Goal: Task Accomplishment & Management: Manage account settings

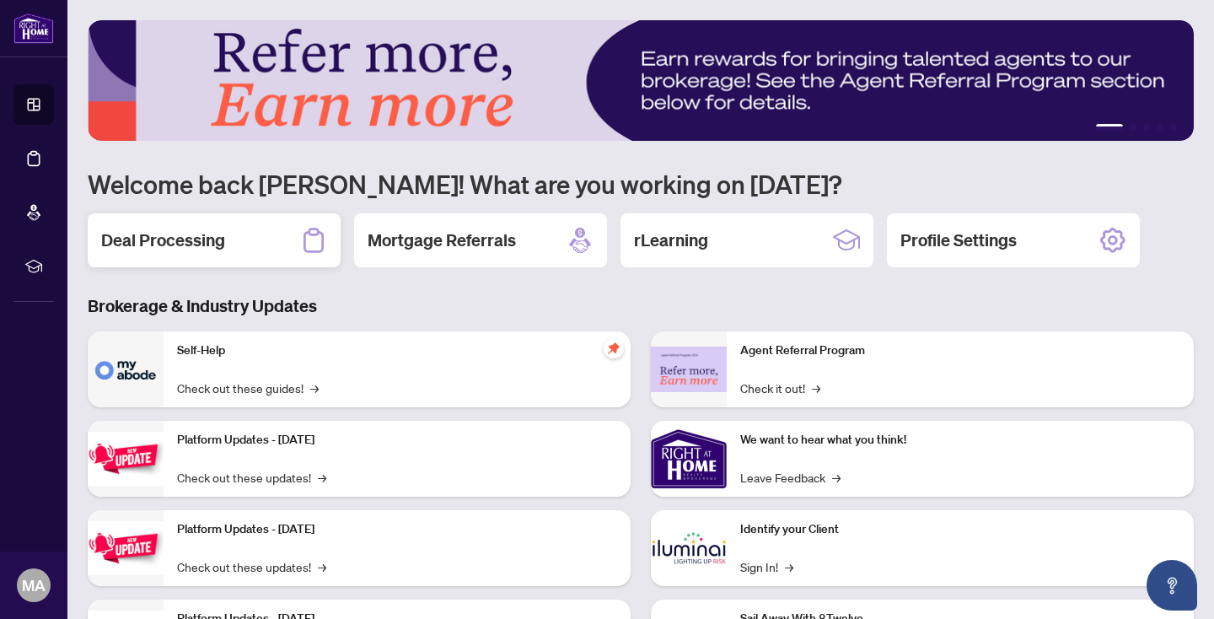
click at [227, 243] on div "Deal Processing" at bounding box center [214, 240] width 253 height 54
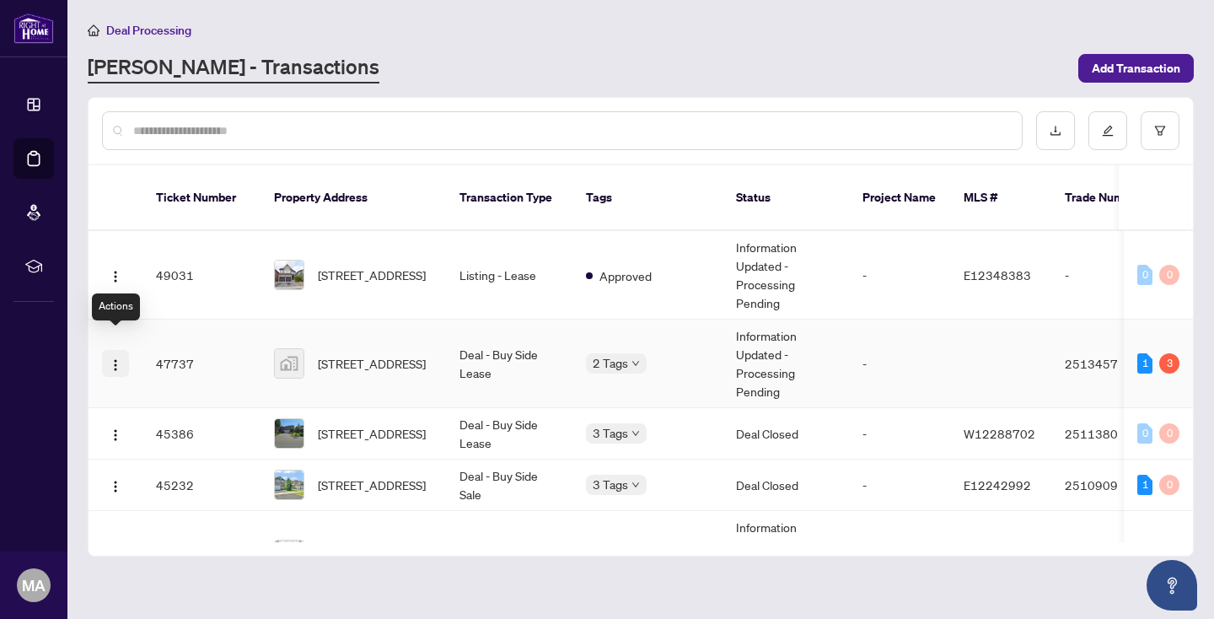
click at [115, 358] on img "button" at bounding box center [115, 364] width 13 height 13
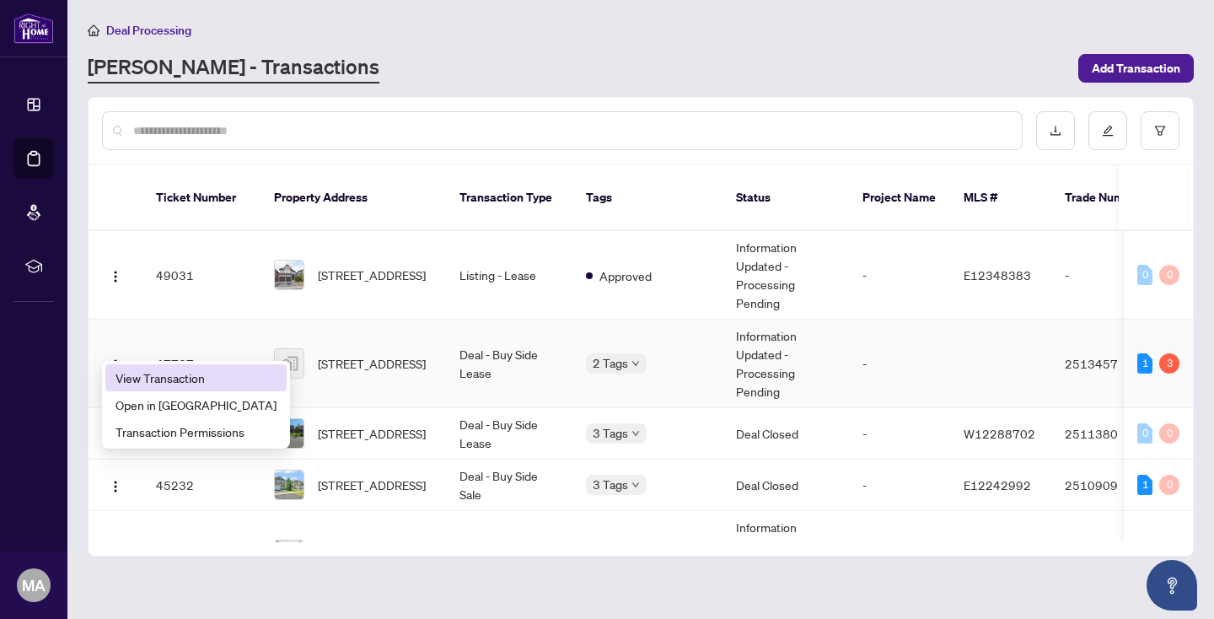
click at [169, 372] on span "View Transaction" at bounding box center [195, 377] width 161 height 19
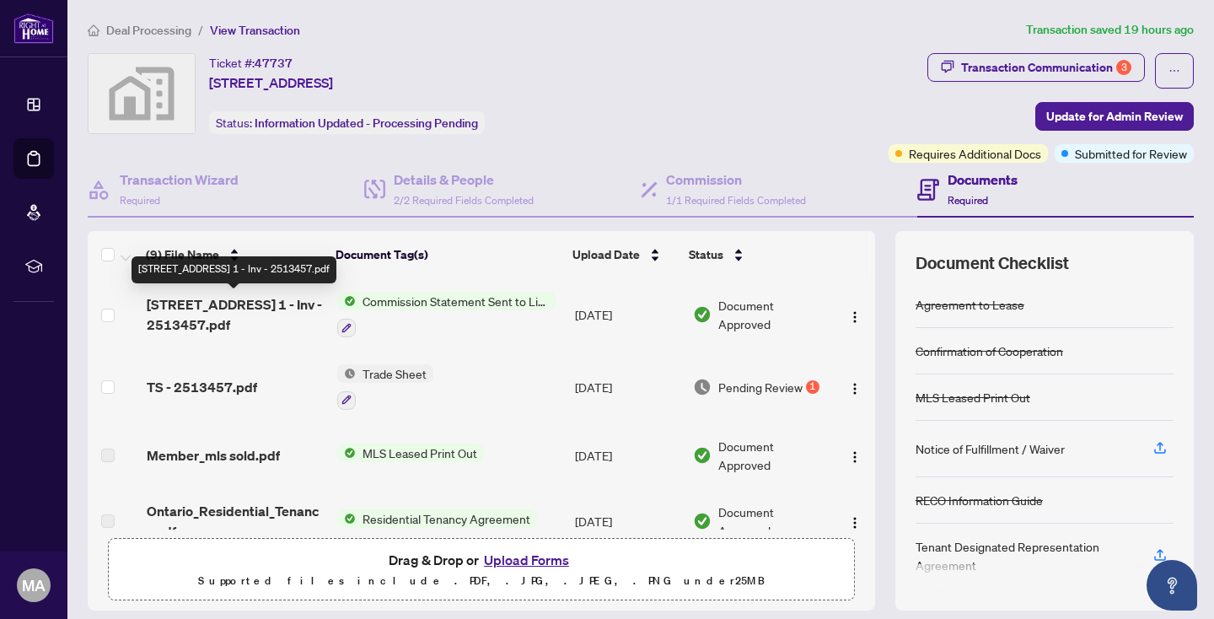
click at [207, 312] on span "246 Westhaven Cres 1 - Inv - 2513457.pdf" at bounding box center [235, 314] width 177 height 40
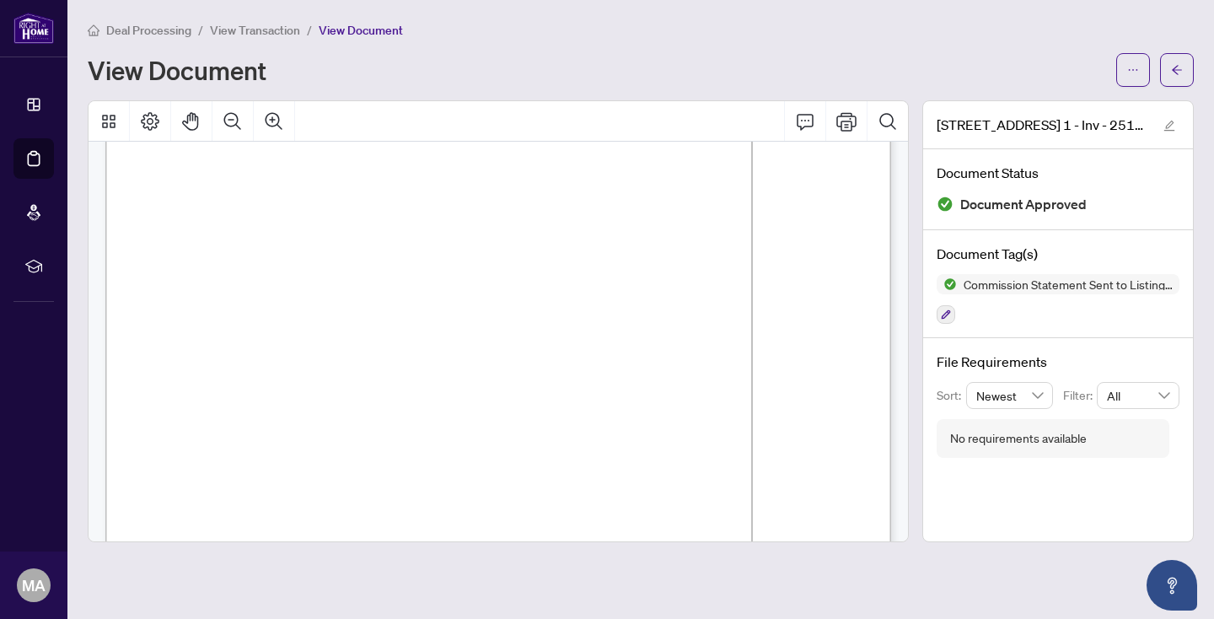
scroll to position [78, 0]
click at [229, 29] on span "View Transaction" at bounding box center [255, 30] width 90 height 15
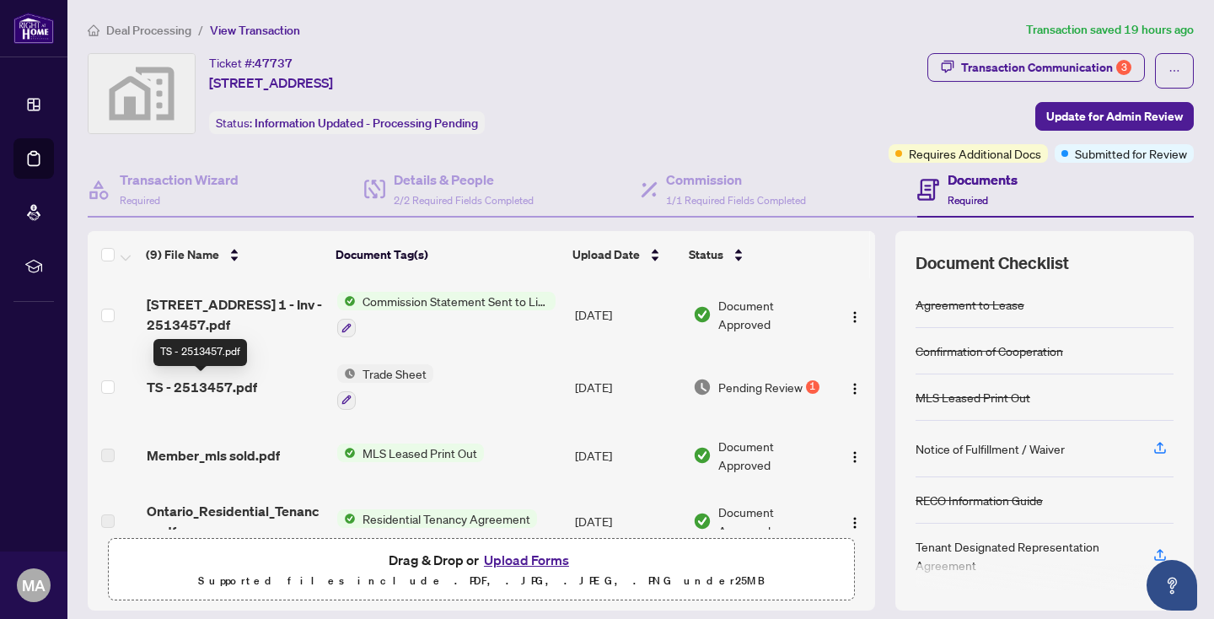
click at [186, 383] on span "TS - 2513457.pdf" at bounding box center [202, 387] width 110 height 20
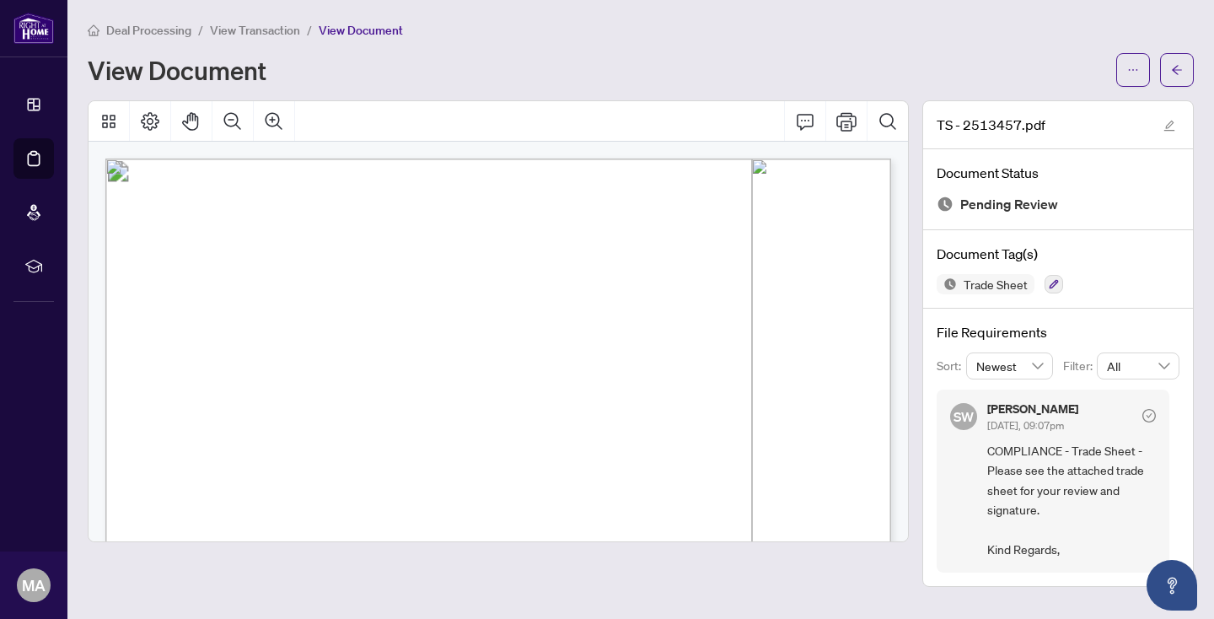
click at [180, 26] on span "Deal Processing" at bounding box center [148, 30] width 85 height 15
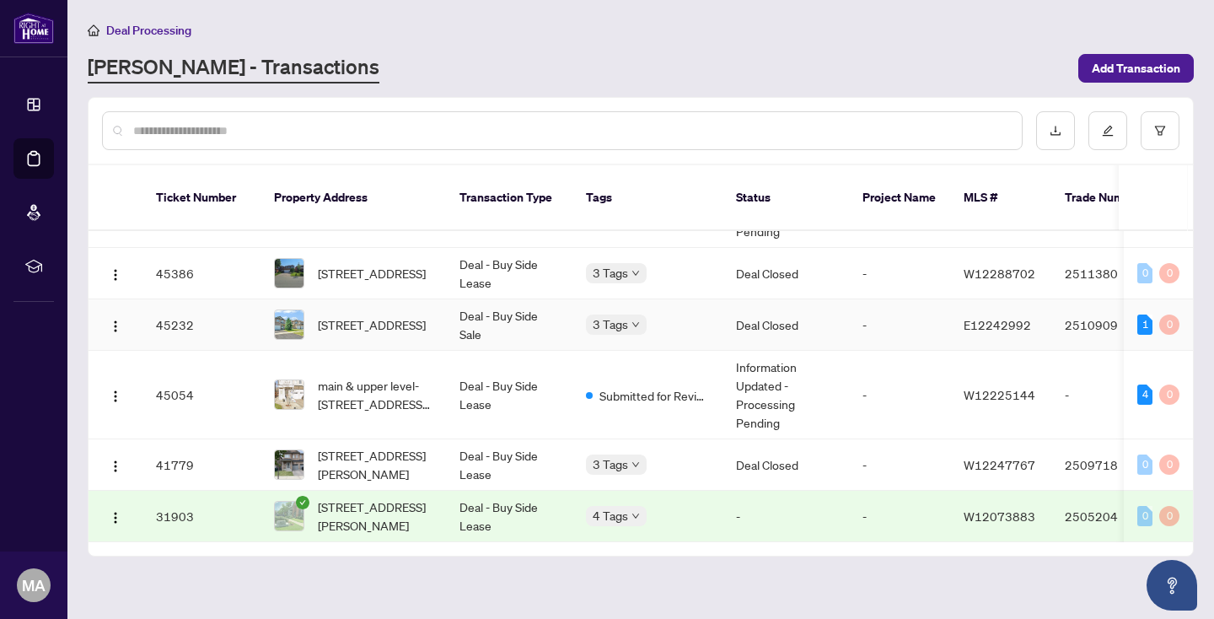
scroll to position [165, 0]
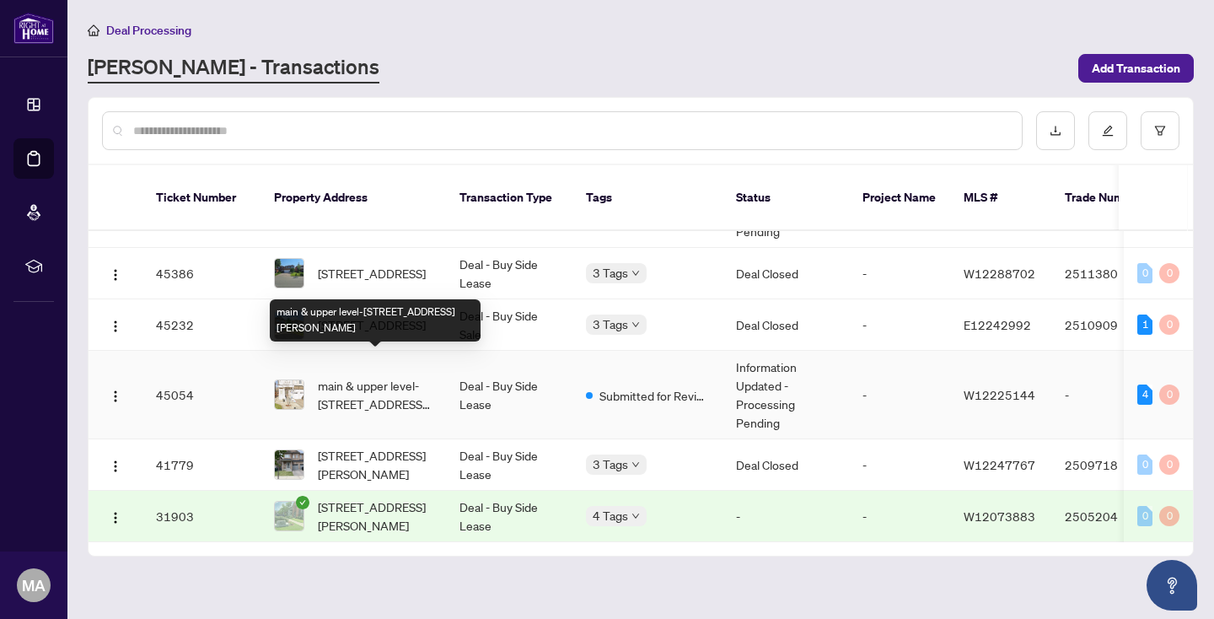
click at [386, 376] on span "main & upper level-5669 Ethan Dr, Mississauga, Ontario L5M 0V1, Canada" at bounding box center [375, 394] width 115 height 37
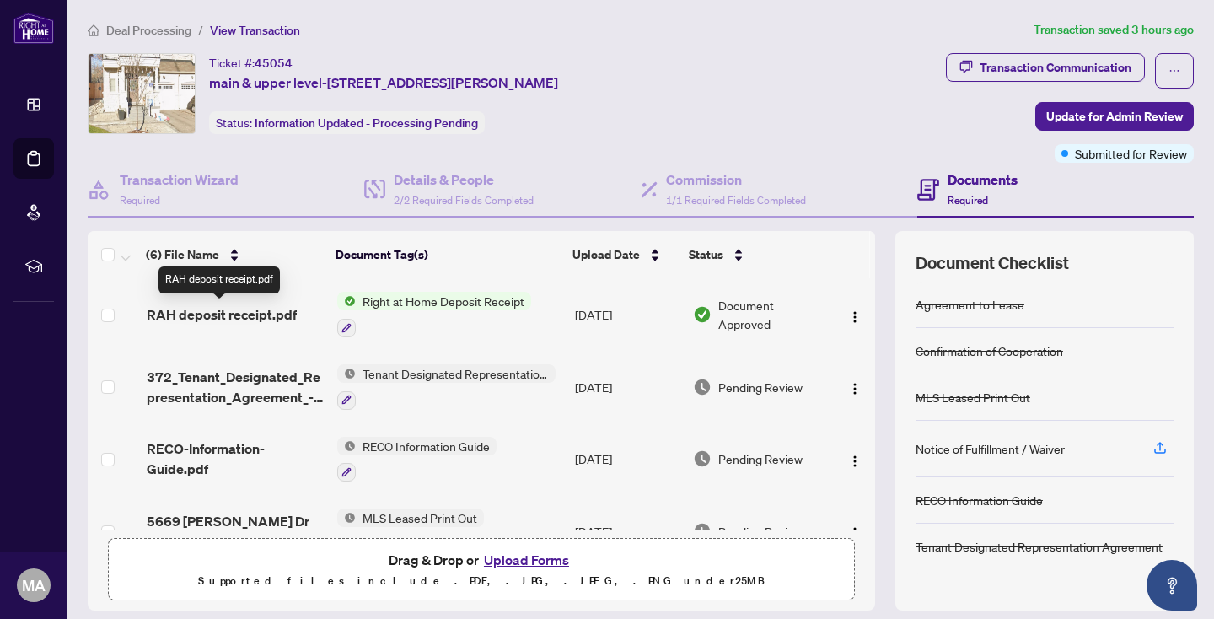
click at [254, 313] on span "RAH deposit receipt.pdf" at bounding box center [222, 314] width 150 height 20
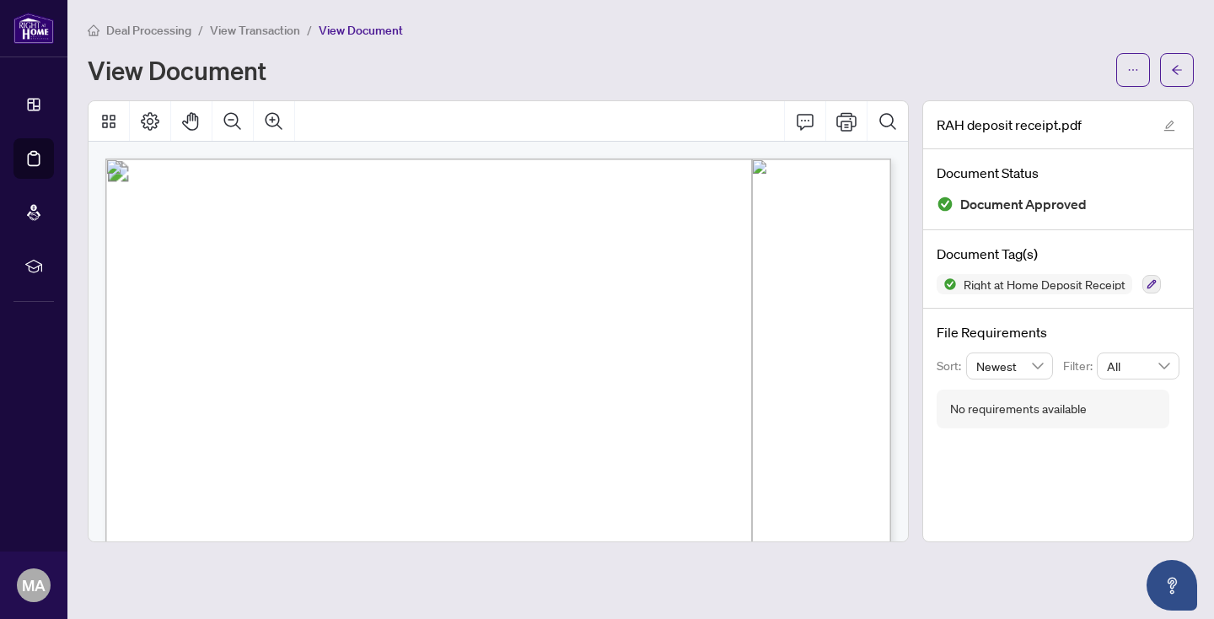
click at [253, 32] on span "View Transaction" at bounding box center [255, 30] width 90 height 15
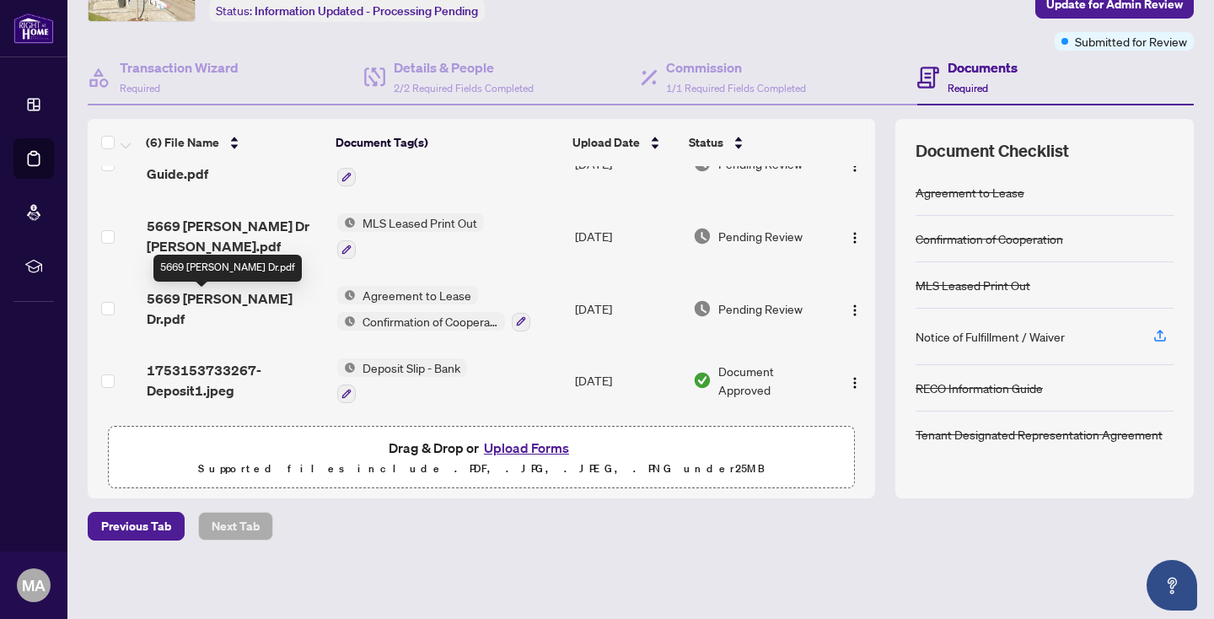
click at [251, 303] on span "5669 Ethan Dr.pdf" at bounding box center [235, 308] width 177 height 40
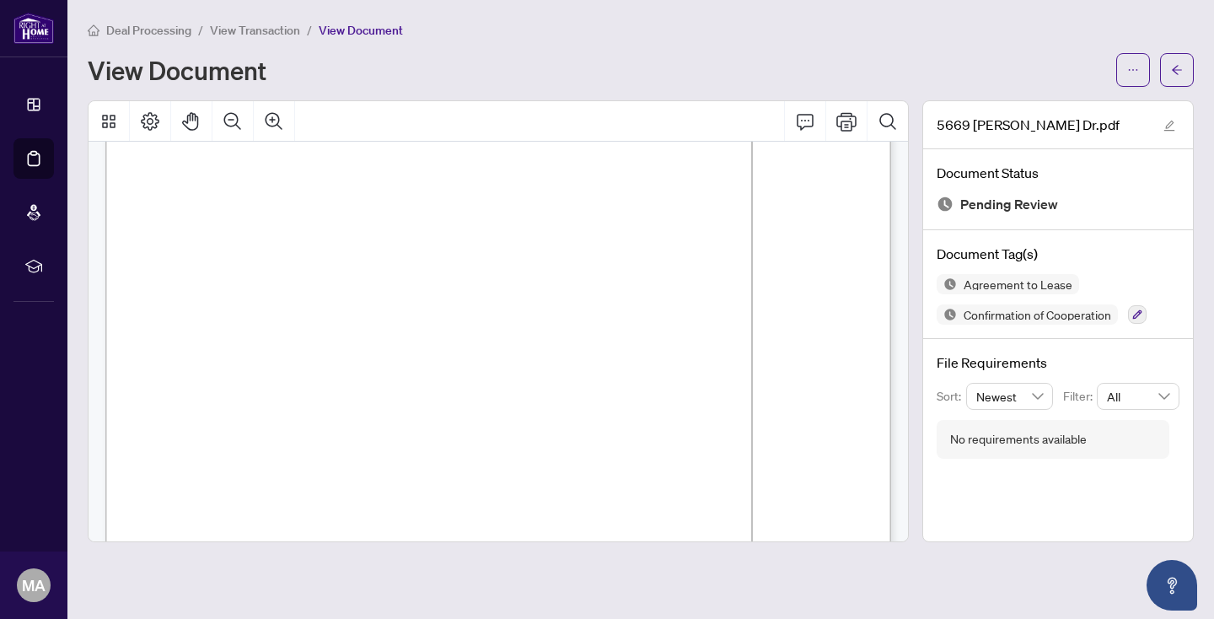
scroll to position [4308, 0]
click at [93, 24] on icon "home" at bounding box center [94, 30] width 12 height 12
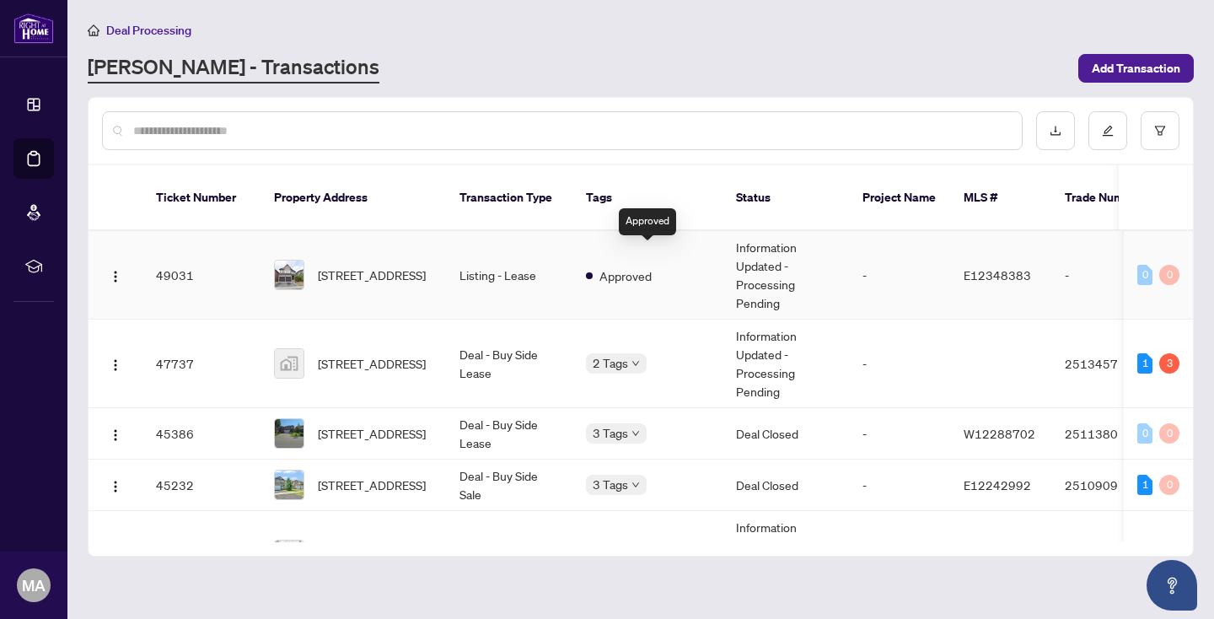
click at [624, 266] on span "Approved" at bounding box center [625, 275] width 52 height 19
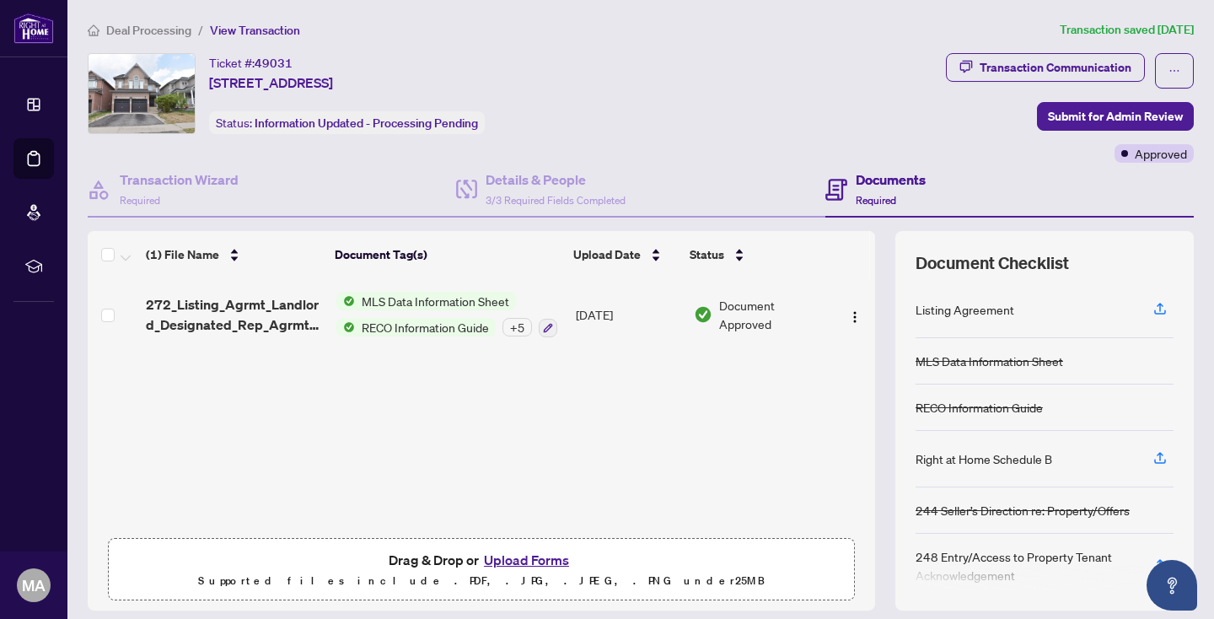
click at [517, 329] on div "+ 5" at bounding box center [516, 327] width 29 height 19
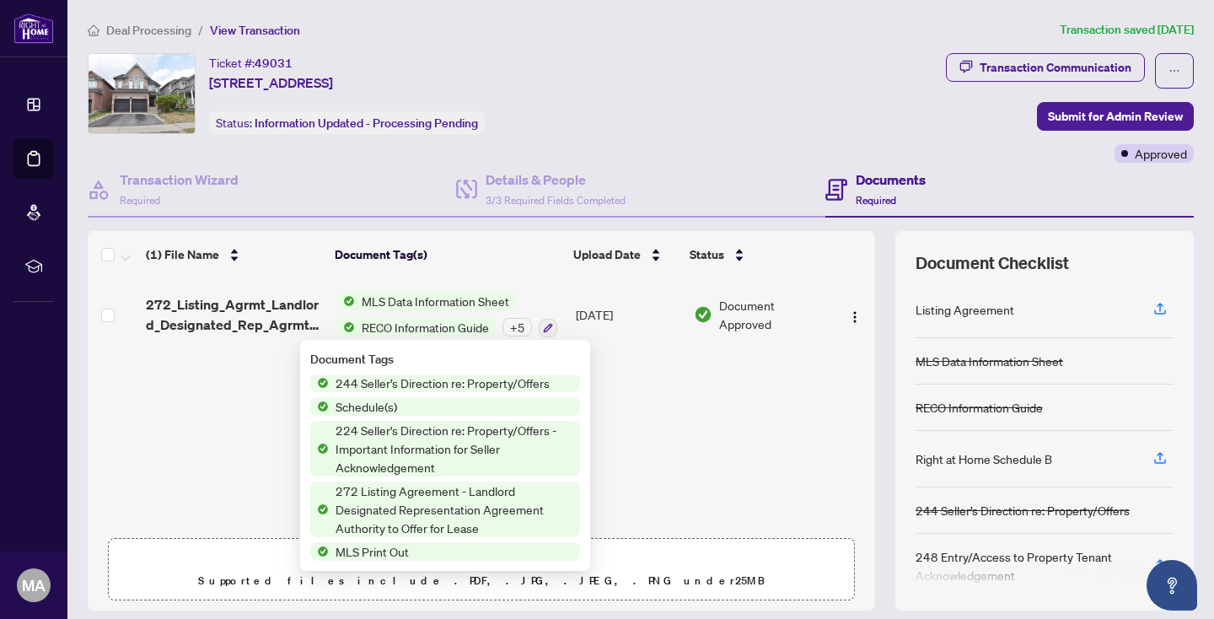
scroll to position [49, 0]
click at [614, 508] on div "(1) File Name Document Tag(s) Upload Date Status 272_Listing_Agrmt_Landlord_Des…" at bounding box center [481, 420] width 787 height 379
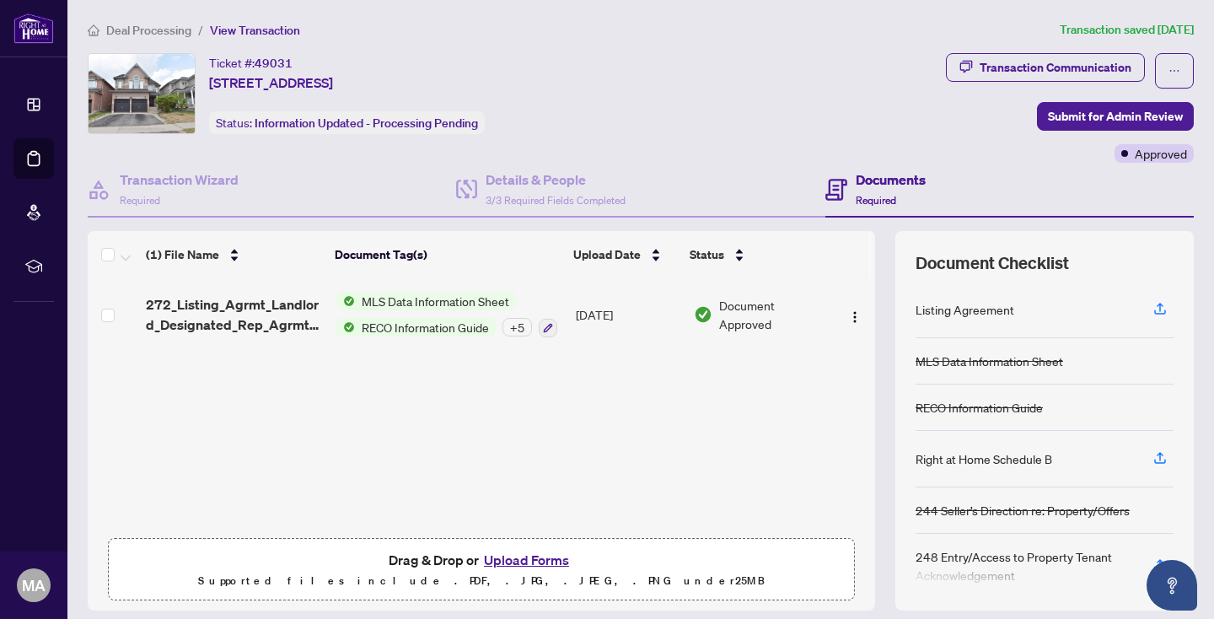
scroll to position [0, 0]
click at [851, 326] on button "button" at bounding box center [854, 314] width 27 height 27
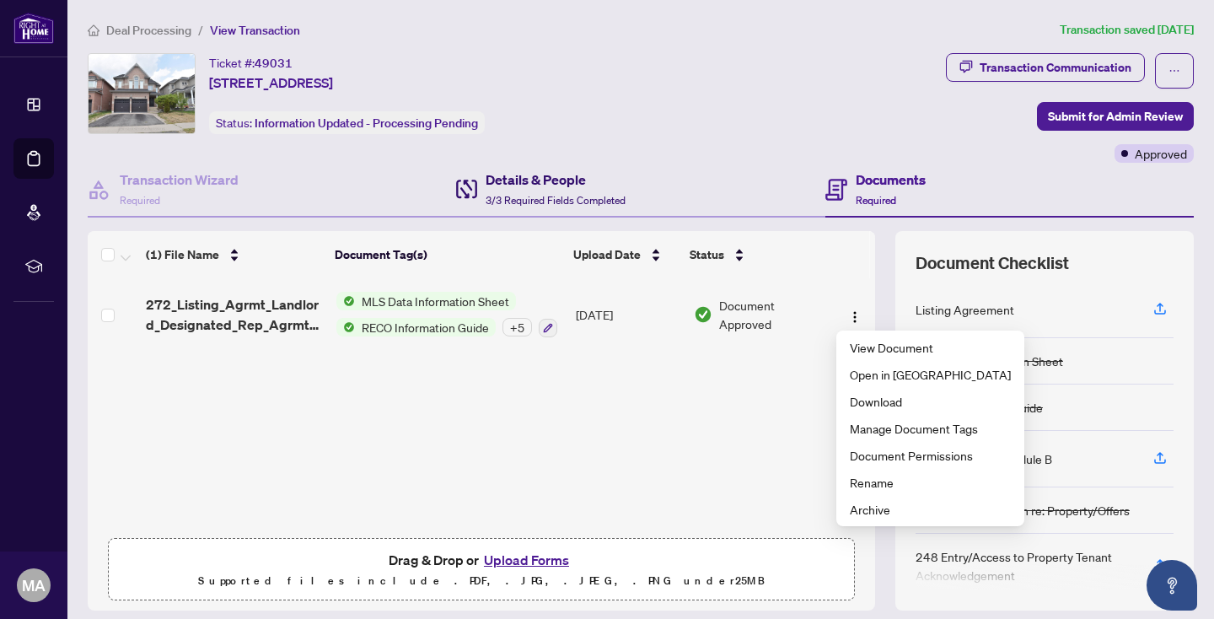
click at [564, 178] on h4 "Details & People" at bounding box center [555, 179] width 140 height 20
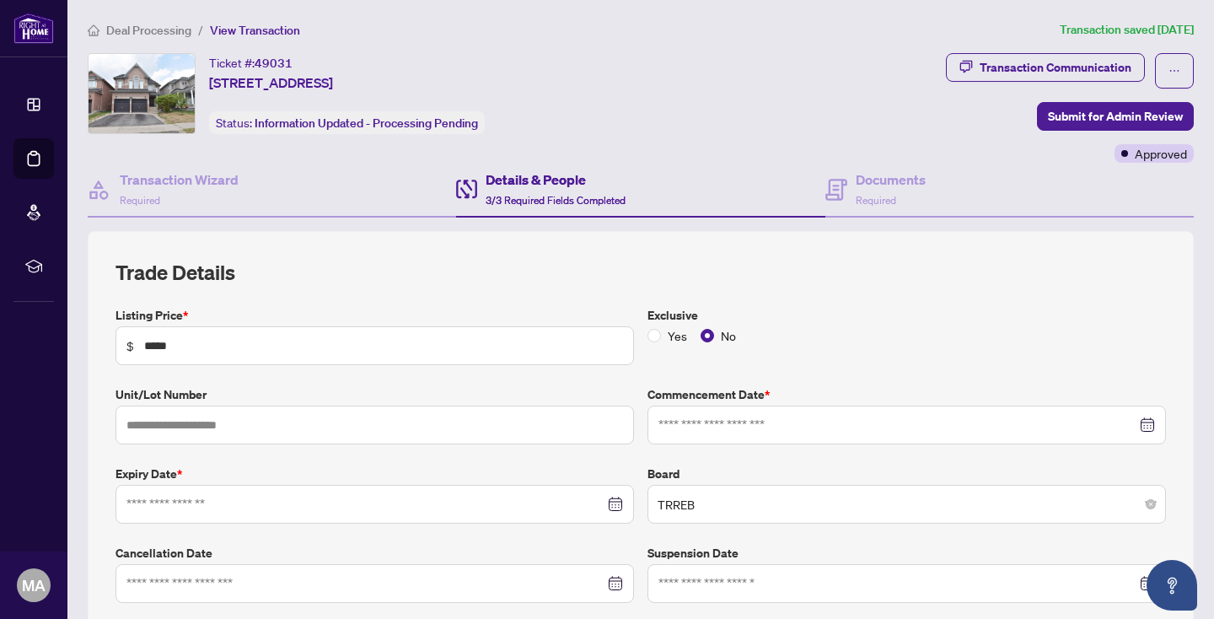
type input "**********"
click at [887, 202] on span "Required" at bounding box center [875, 200] width 40 height 13
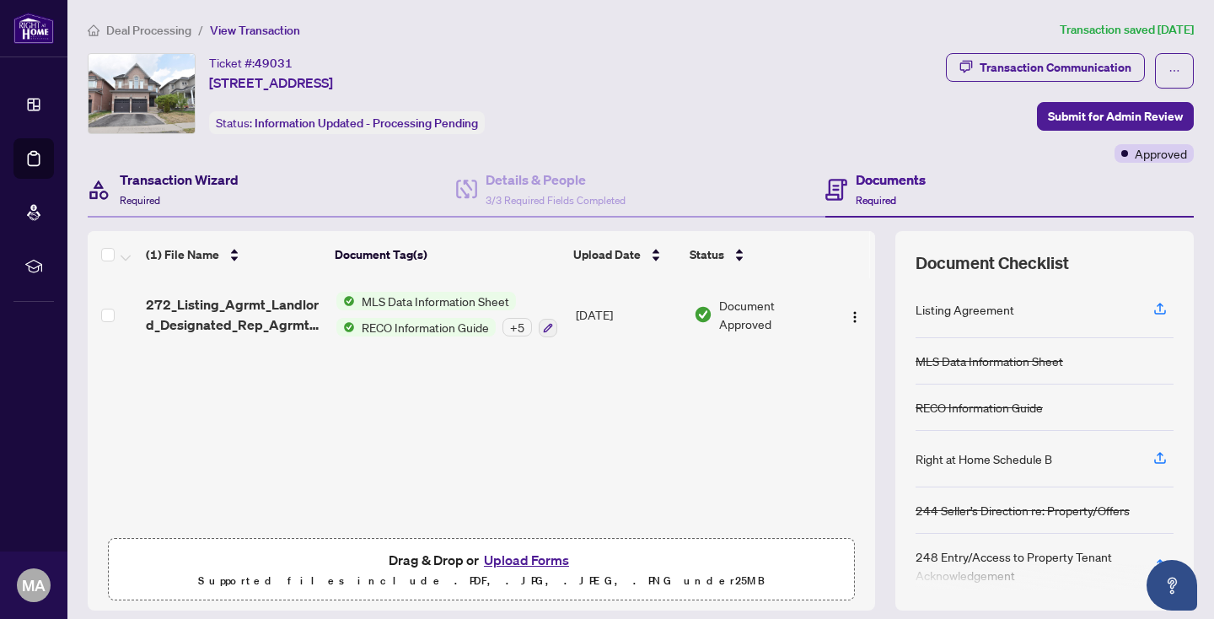
click at [178, 190] on div "Transaction Wizard Required" at bounding box center [179, 189] width 119 height 40
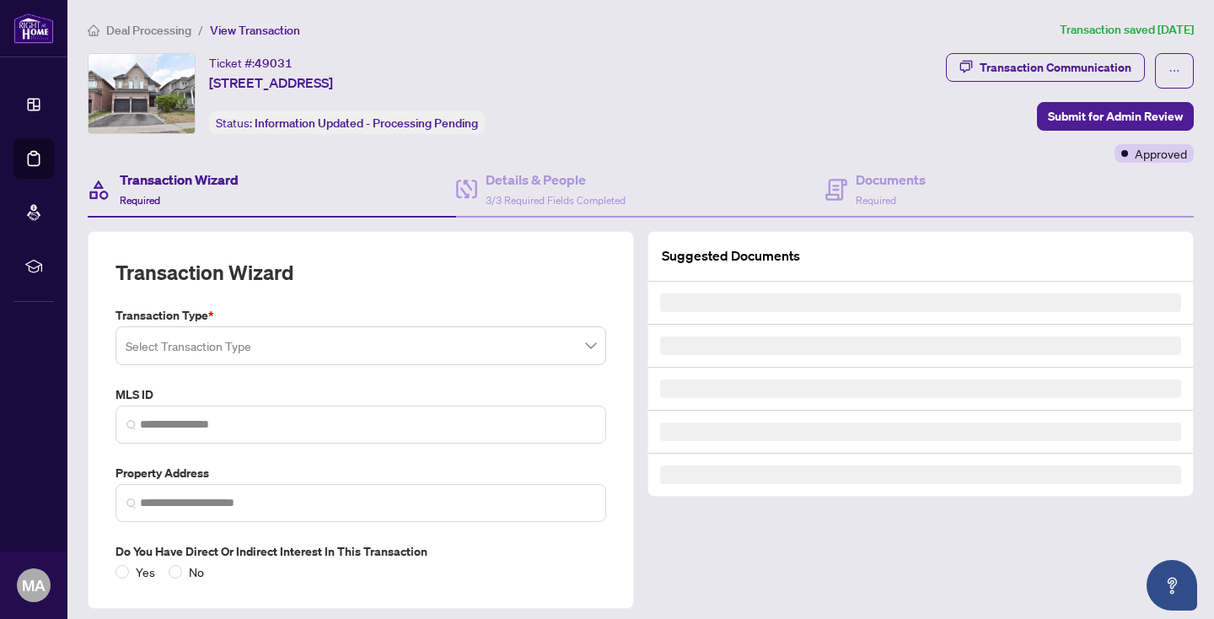
type input "*********"
type input "**********"
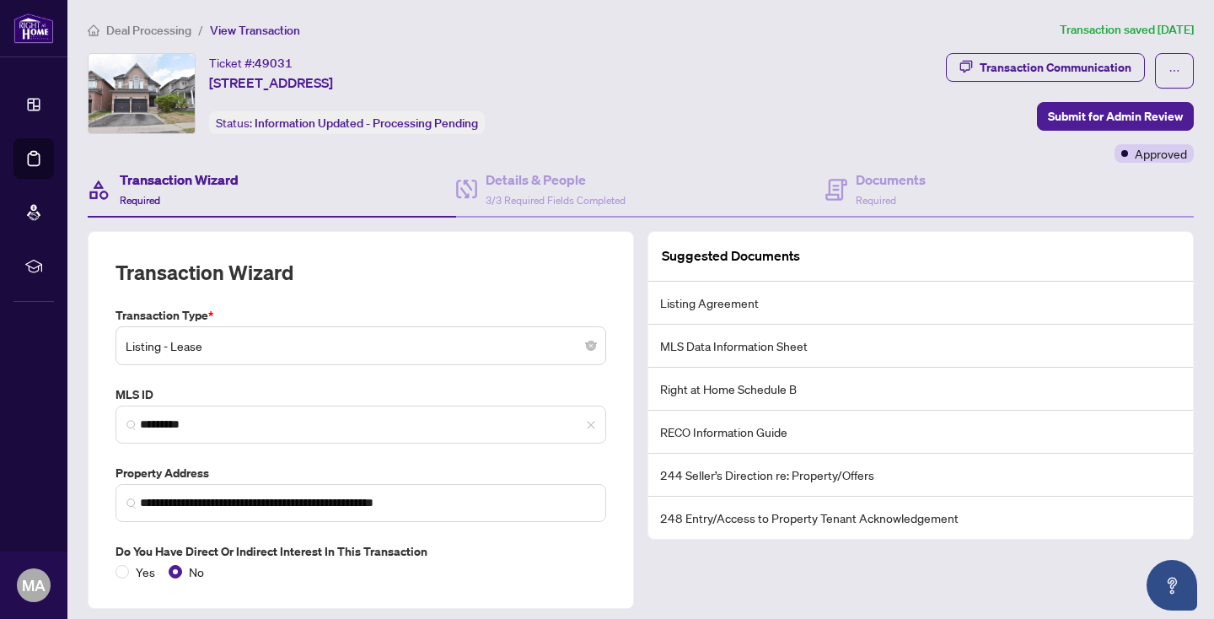
click at [130, 33] on span "Deal Processing" at bounding box center [148, 30] width 85 height 15
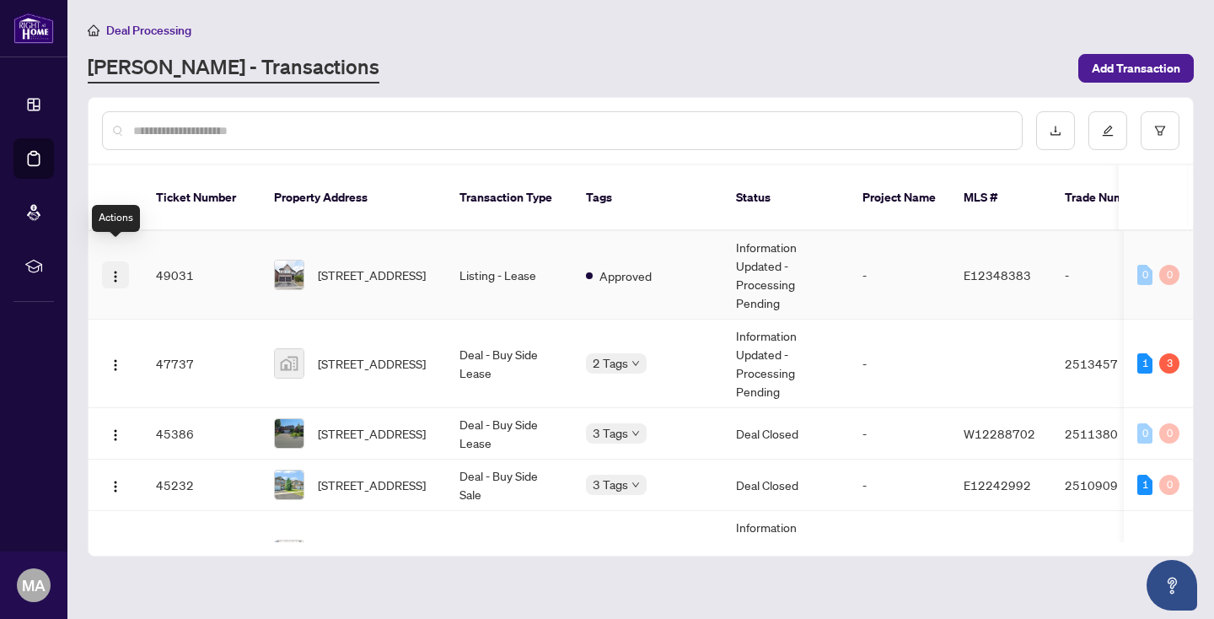
click at [120, 265] on button "button" at bounding box center [115, 274] width 27 height 27
click at [571, 291] on td "Listing - Lease" at bounding box center [509, 275] width 126 height 88
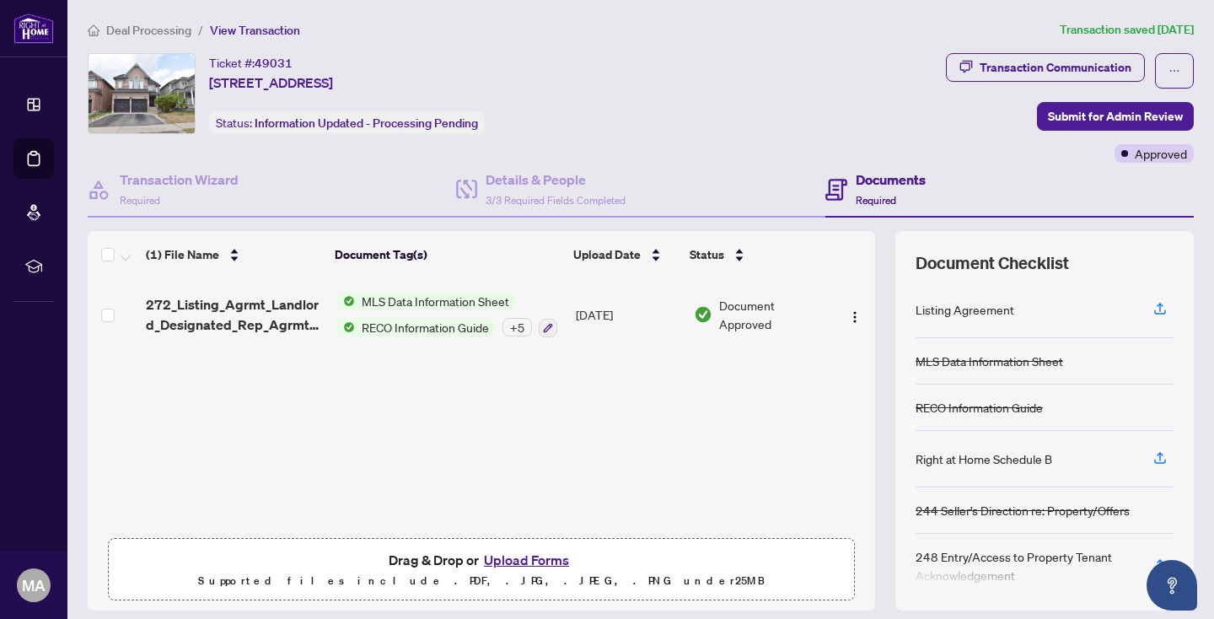
click at [160, 31] on span "Deal Processing" at bounding box center [148, 30] width 85 height 15
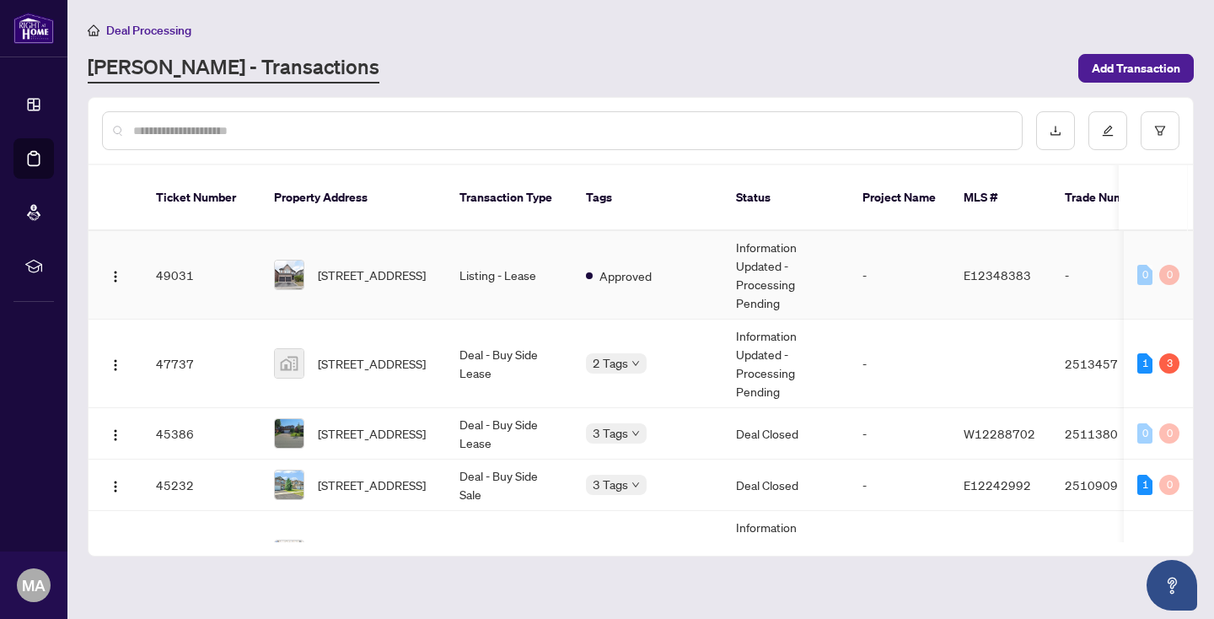
click at [367, 274] on td "158 Southfield Ave, Clarington, Ontario L1E 3K1, Canada" at bounding box center [352, 275] width 185 height 88
